Goal: Task Accomplishment & Management: Manage account settings

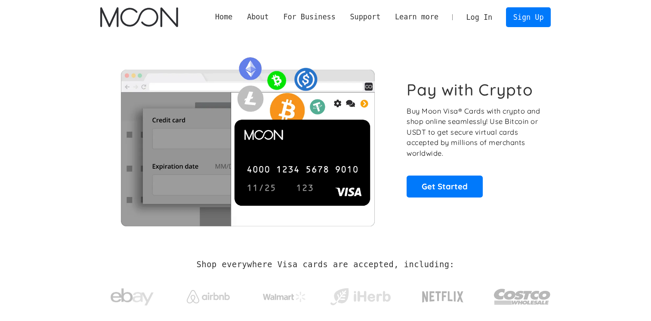
click at [493, 19] on link "Log In" at bounding box center [479, 17] width 40 height 19
click at [490, 15] on link "Log In" at bounding box center [479, 17] width 40 height 19
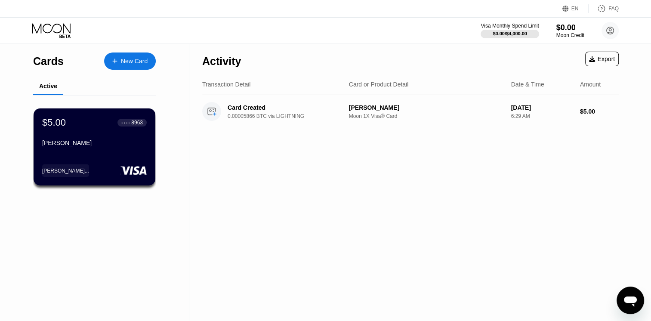
click at [101, 143] on div "Odell Cuevas" at bounding box center [94, 142] width 104 height 7
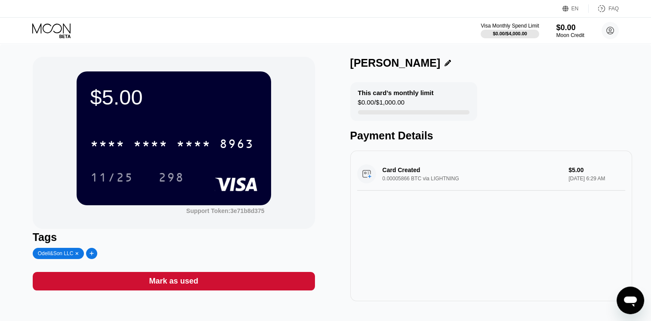
click at [206, 143] on div "* * * *" at bounding box center [193, 145] width 34 height 14
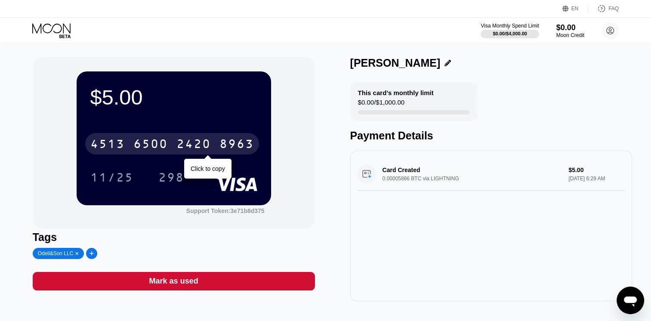
click at [607, 31] on circle at bounding box center [609, 30] width 17 height 17
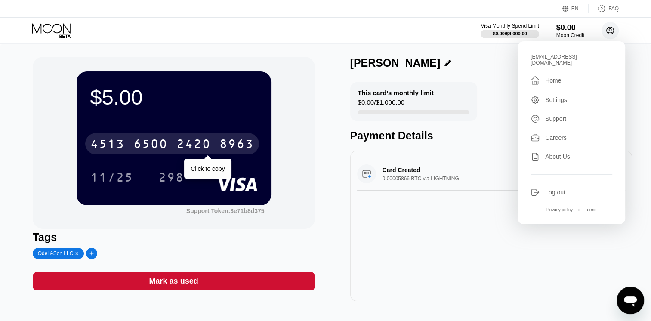
click at [60, 27] on icon at bounding box center [52, 30] width 40 height 15
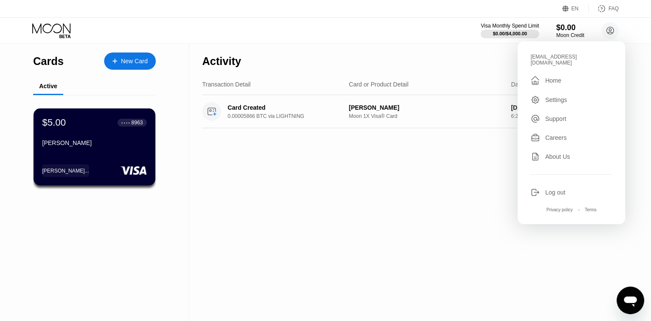
click at [129, 64] on div "New Card" at bounding box center [134, 61] width 27 height 7
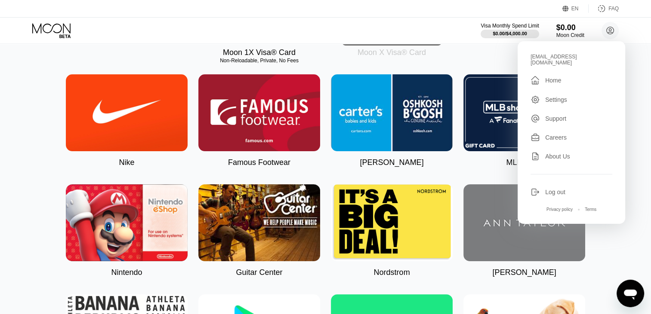
scroll to position [237, 0]
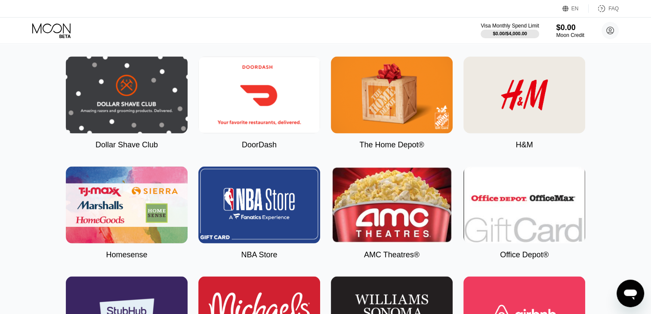
scroll to position [1625, 0]
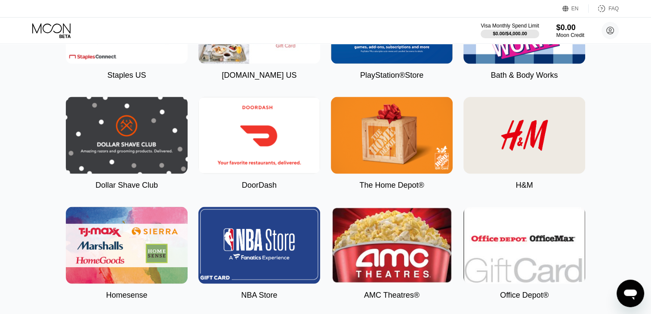
click at [561, 241] on img at bounding box center [524, 245] width 122 height 77
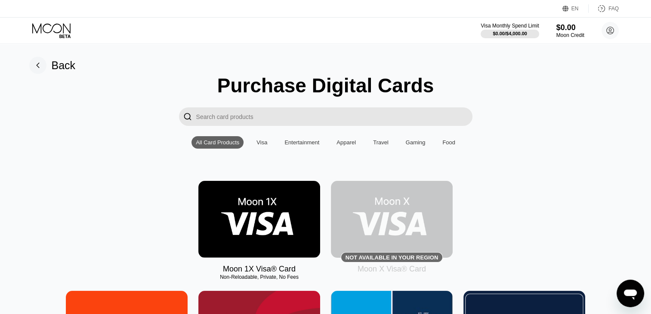
click at [55, 24] on icon at bounding box center [51, 28] width 38 height 10
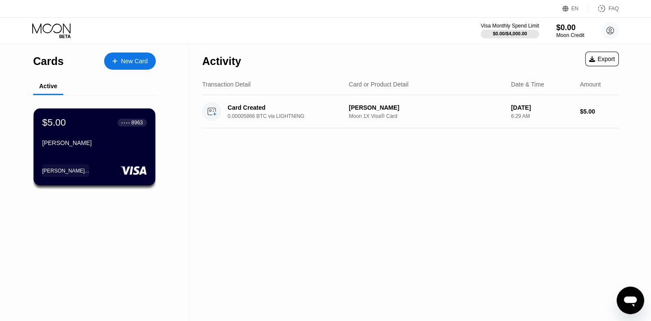
click at [109, 150] on div "Odell Cuevas" at bounding box center [94, 144] width 104 height 10
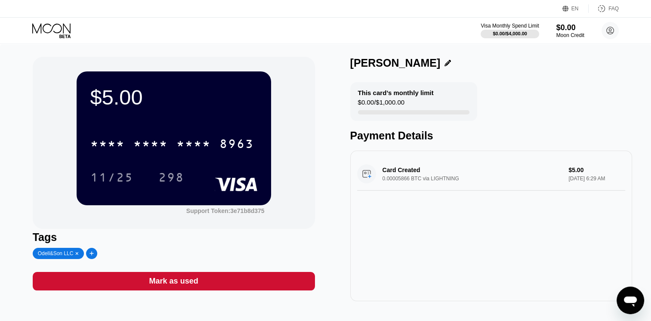
click at [125, 150] on div "* * * * * * * * * * * * 8963" at bounding box center [172, 143] width 174 height 21
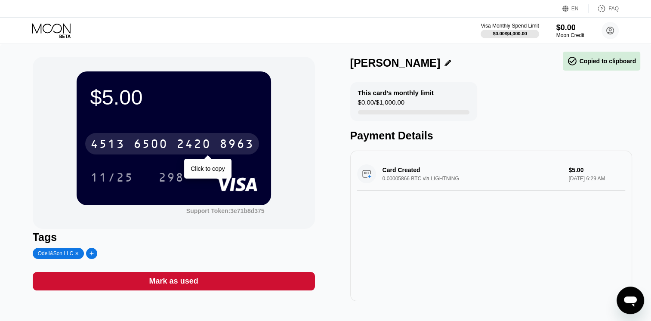
click at [177, 147] on div "2420" at bounding box center [193, 145] width 34 height 14
click at [212, 170] on div "11/25 298" at bounding box center [173, 176] width 167 height 21
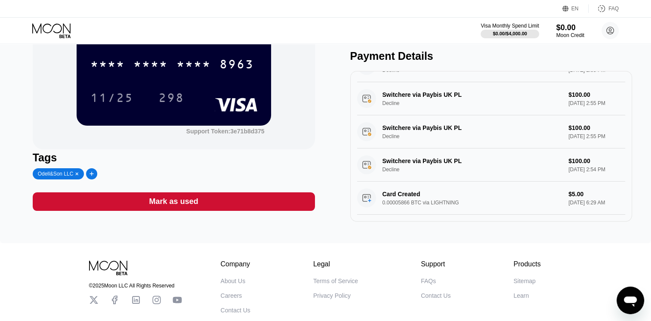
scroll to position [79, 0]
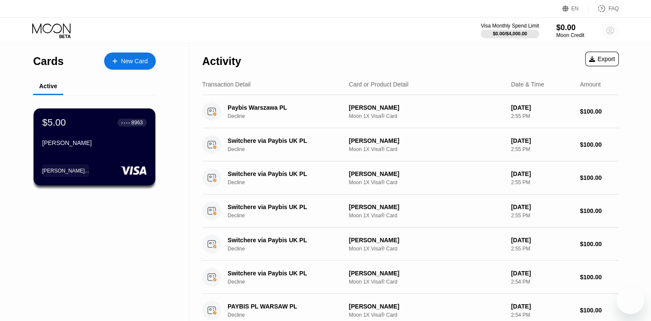
click at [607, 36] on circle at bounding box center [609, 30] width 17 height 17
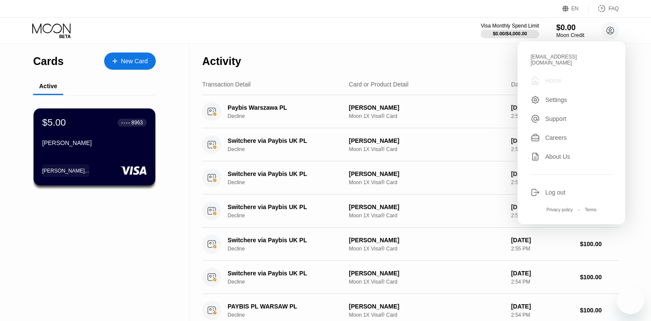
click at [563, 75] on div " Home" at bounding box center [571, 80] width 82 height 10
